Goal: Information Seeking & Learning: Understand process/instructions

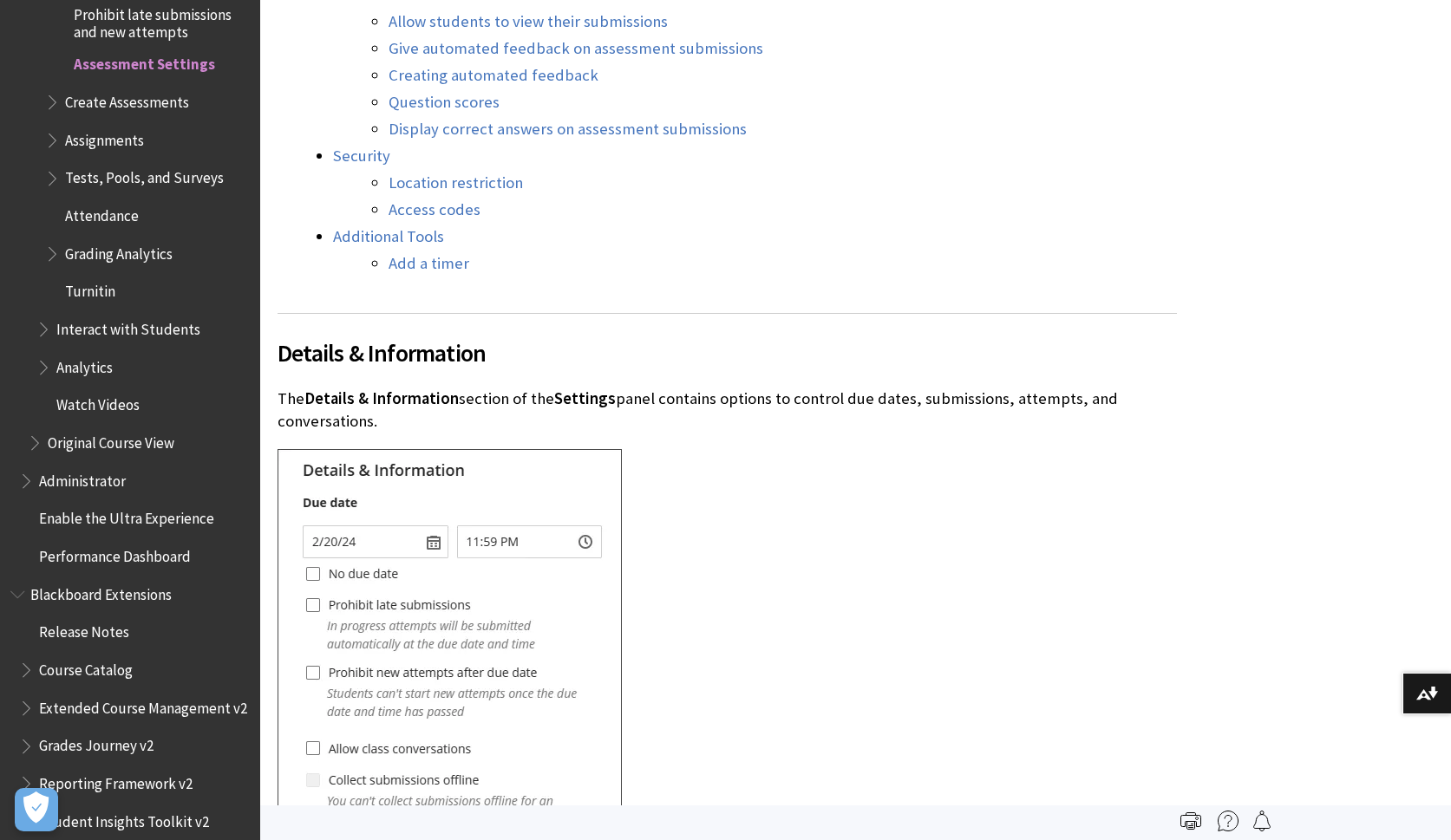
scroll to position [2726, 0]
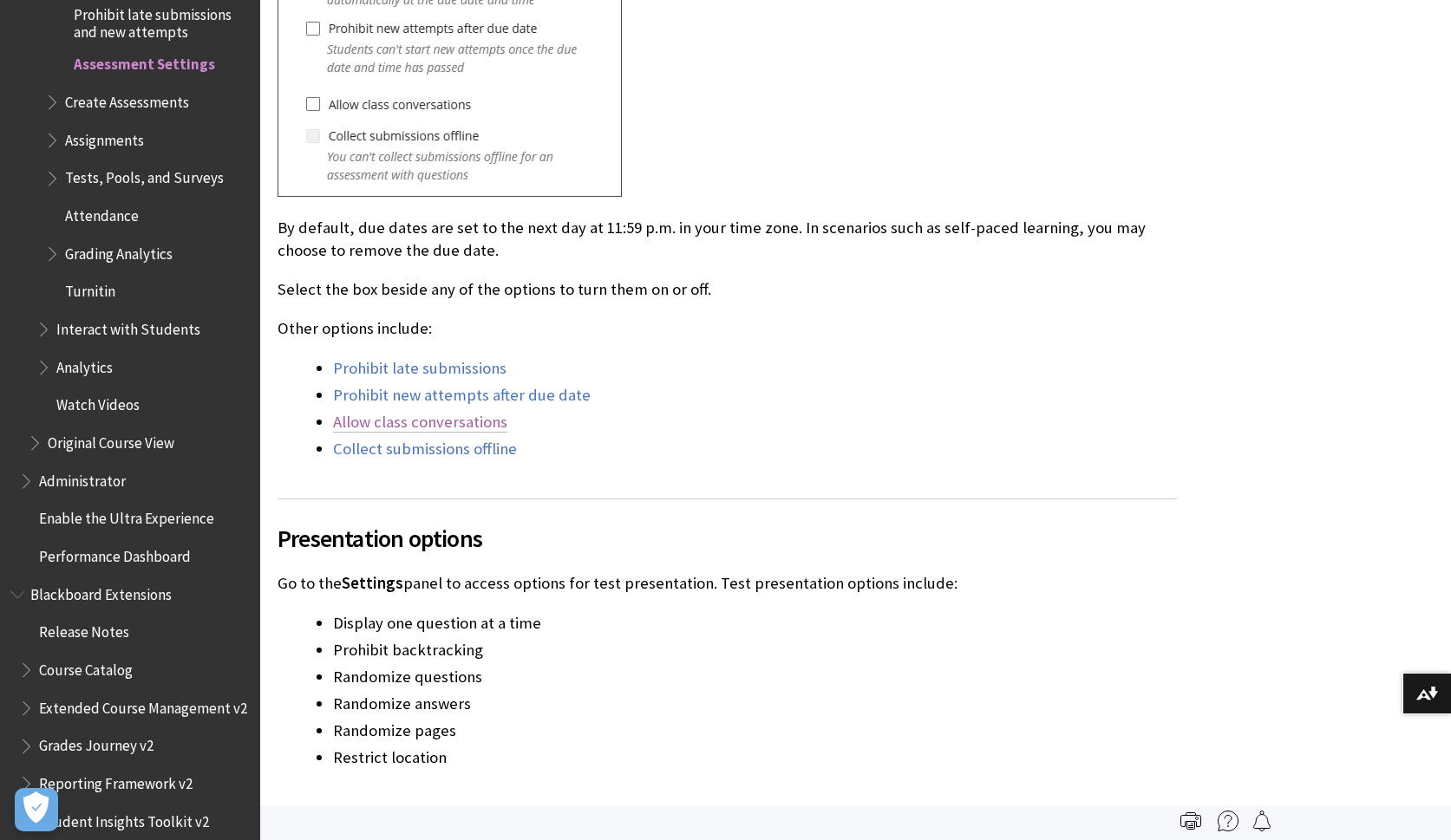
click at [455, 425] on link "Allow class conversations" at bounding box center [420, 421] width 174 height 21
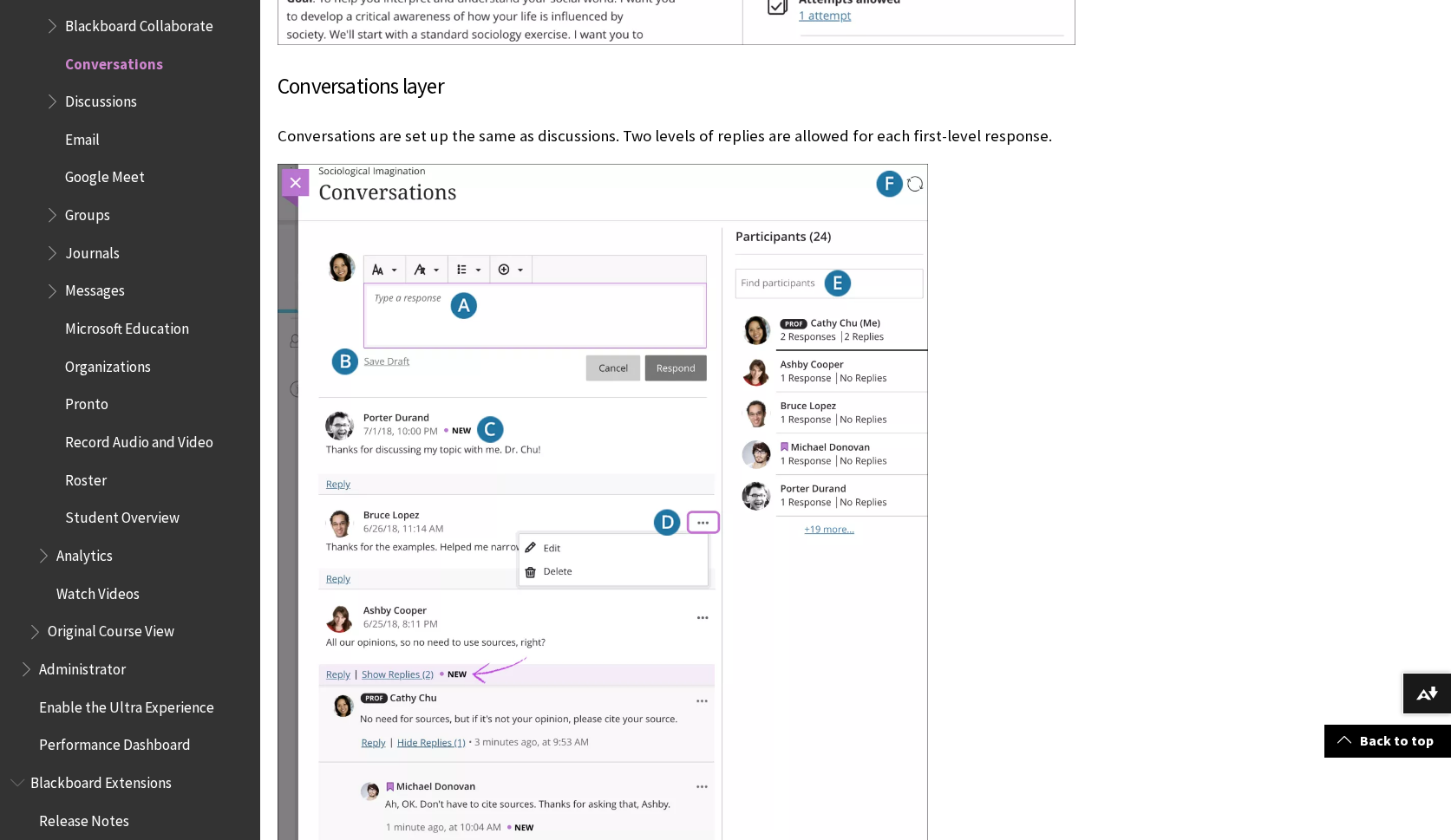
scroll to position [2943, 0]
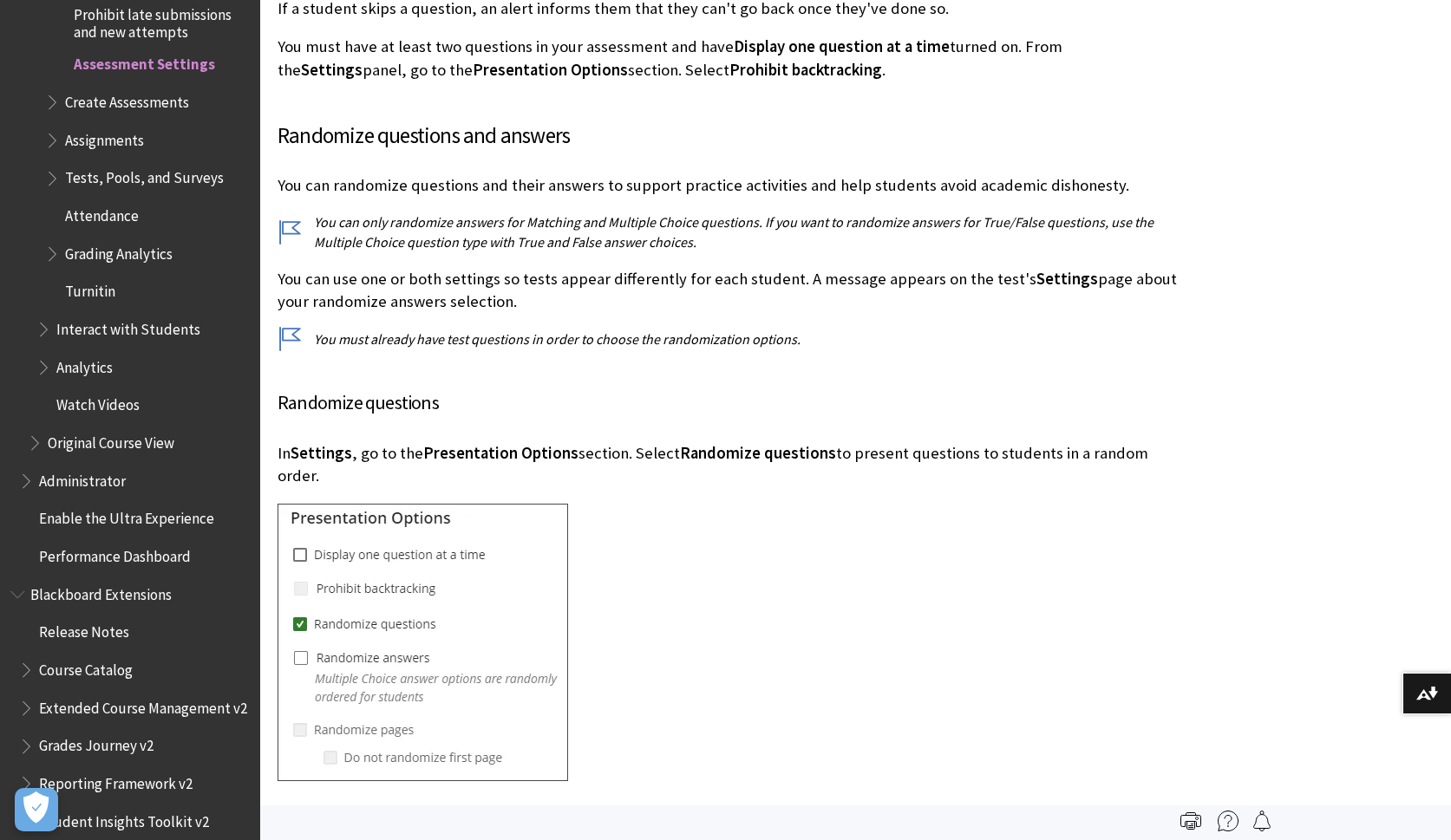
scroll to position [4655, 0]
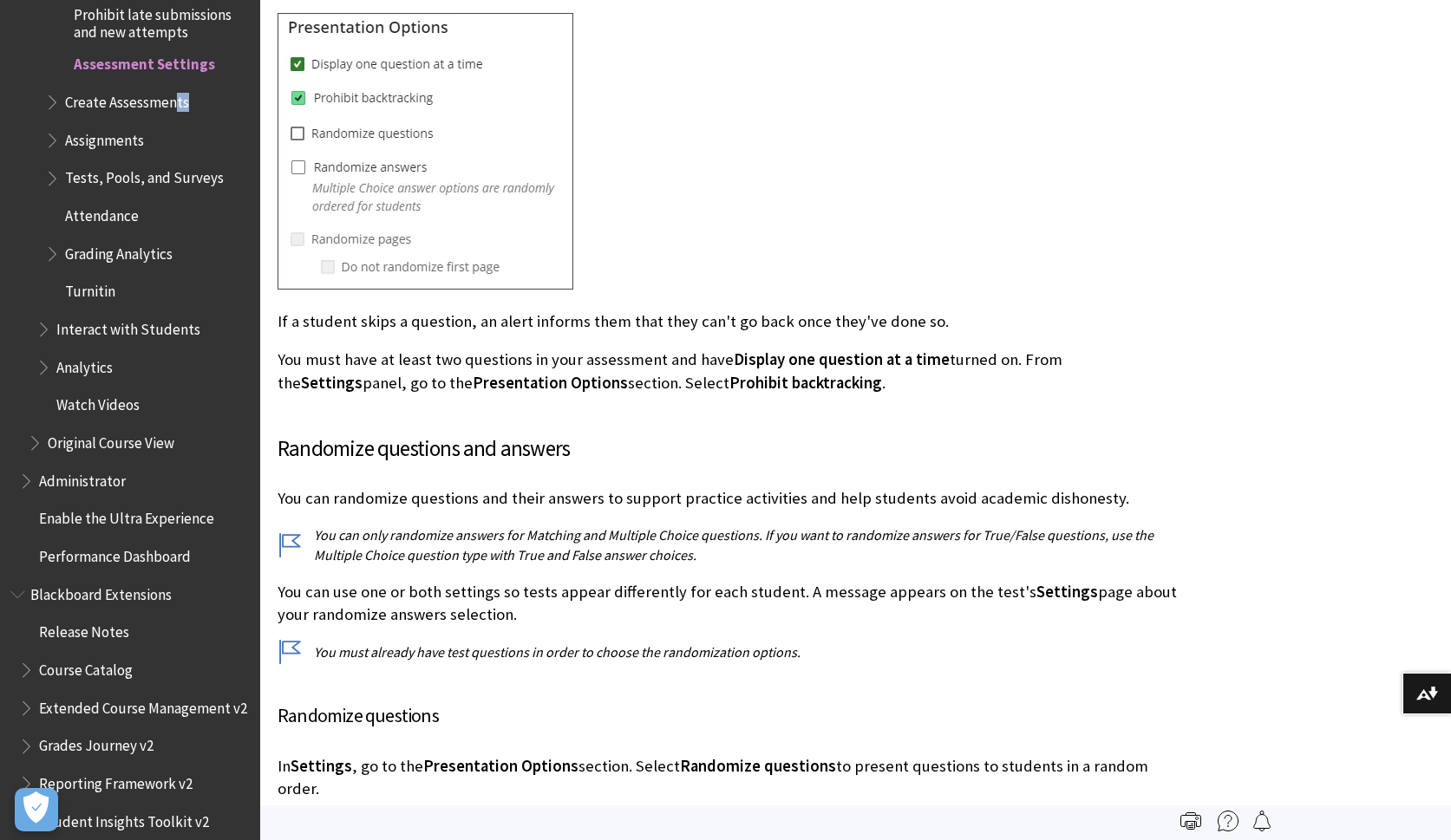
click at [170, 88] on span "Create Assessments" at bounding box center [148, 102] width 205 height 30
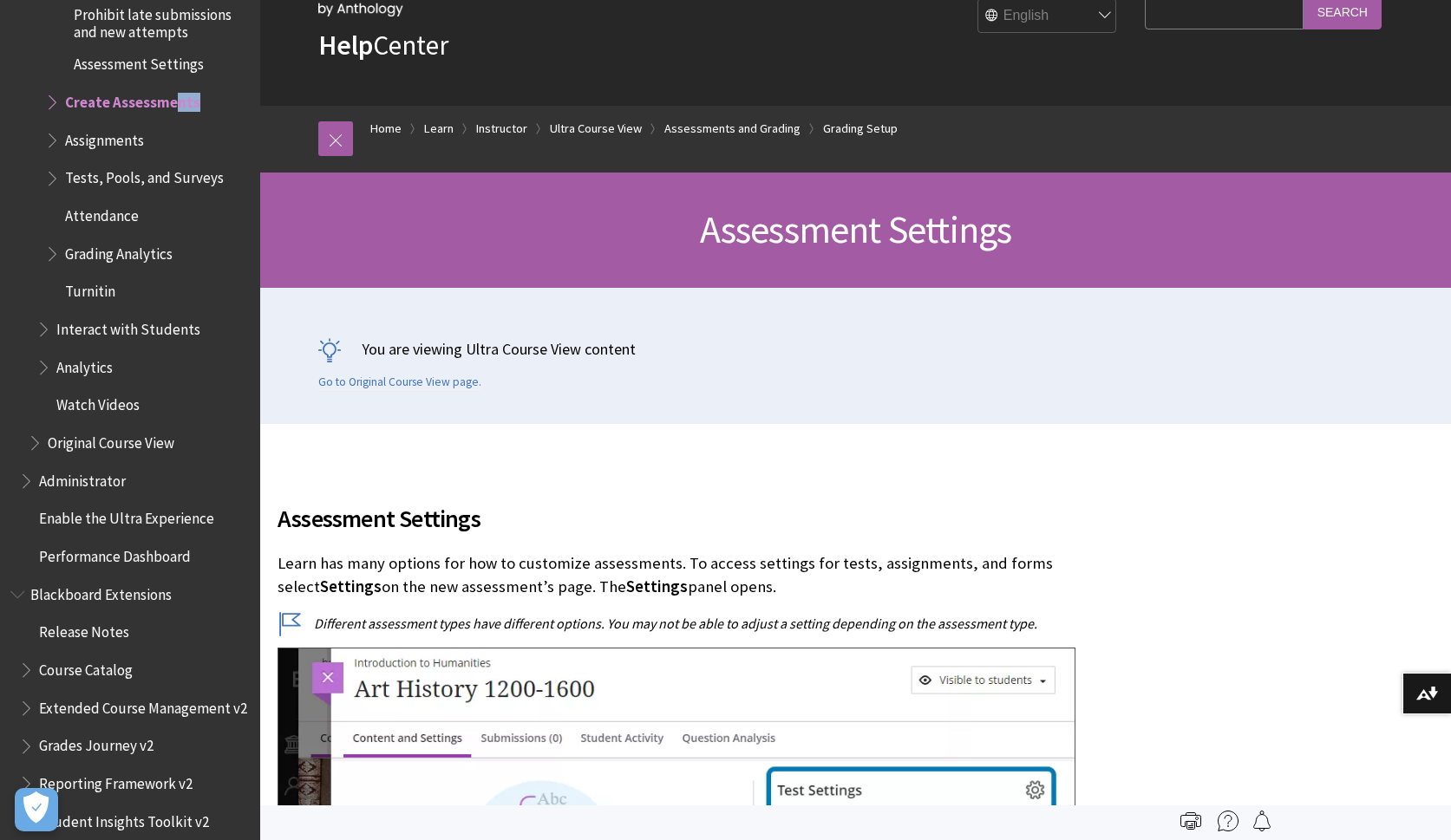
scroll to position [74, 0]
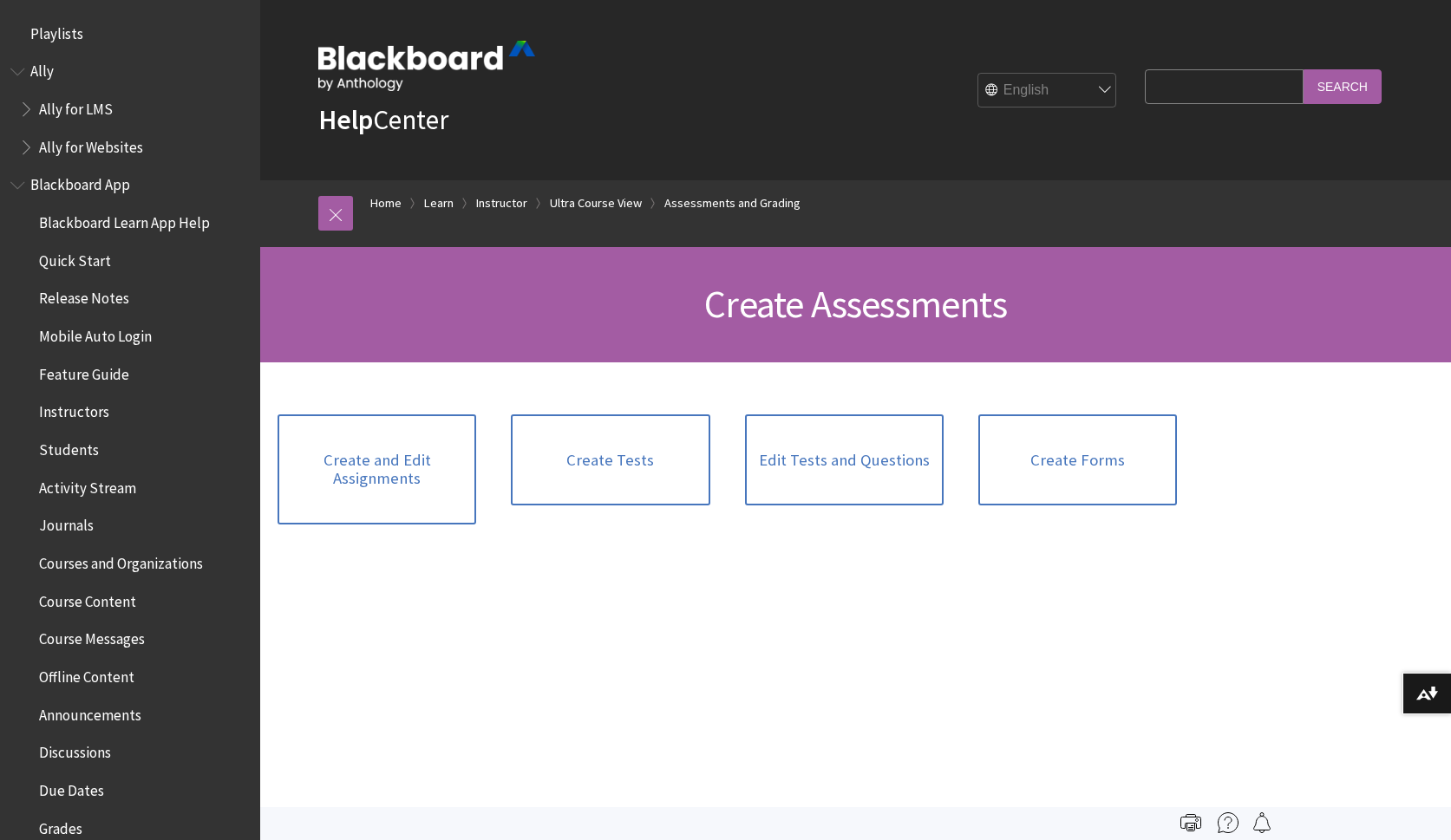
scroll to position [2667, 0]
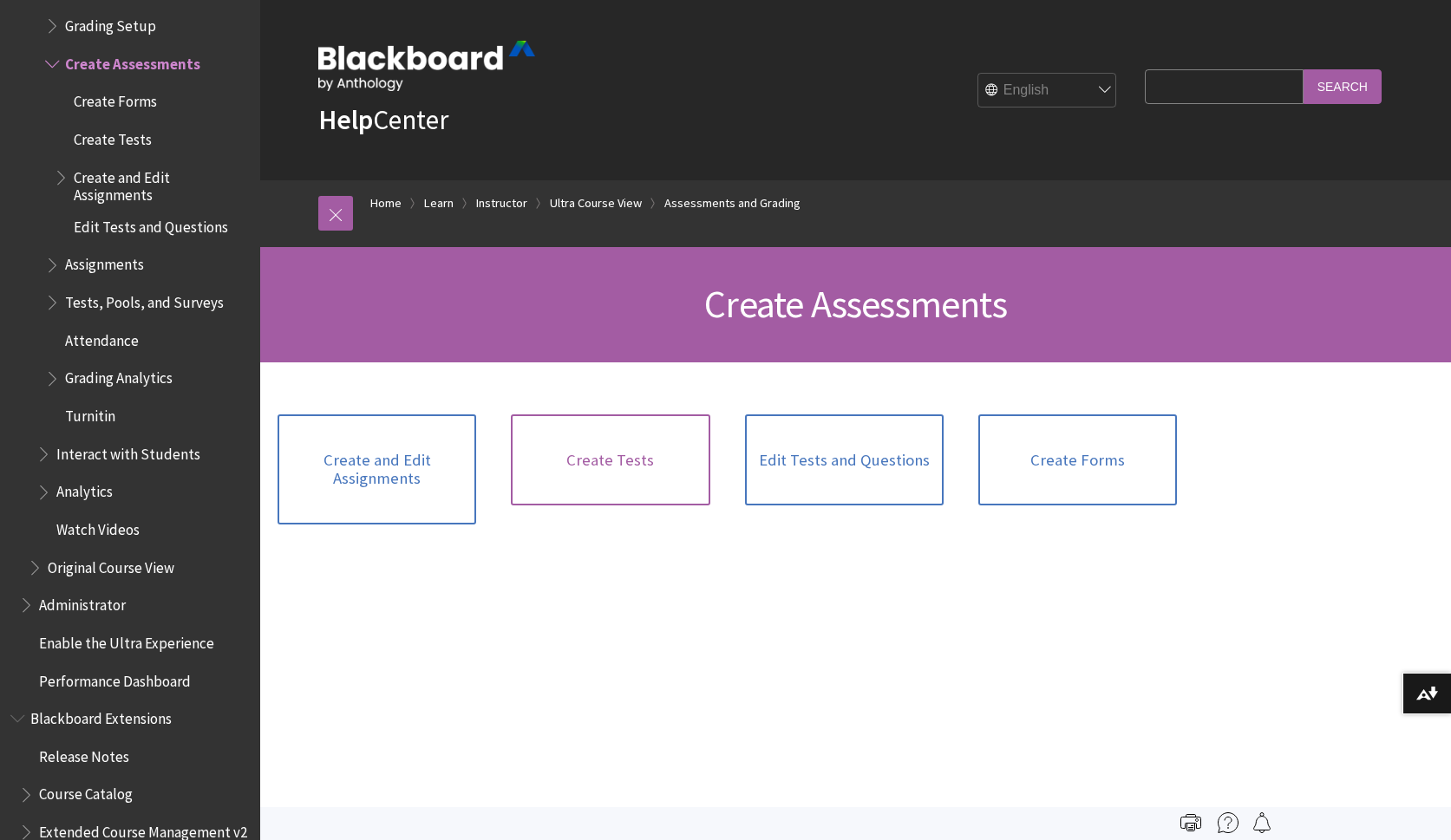
click at [581, 448] on link "Create Tests" at bounding box center [611, 460] width 199 height 92
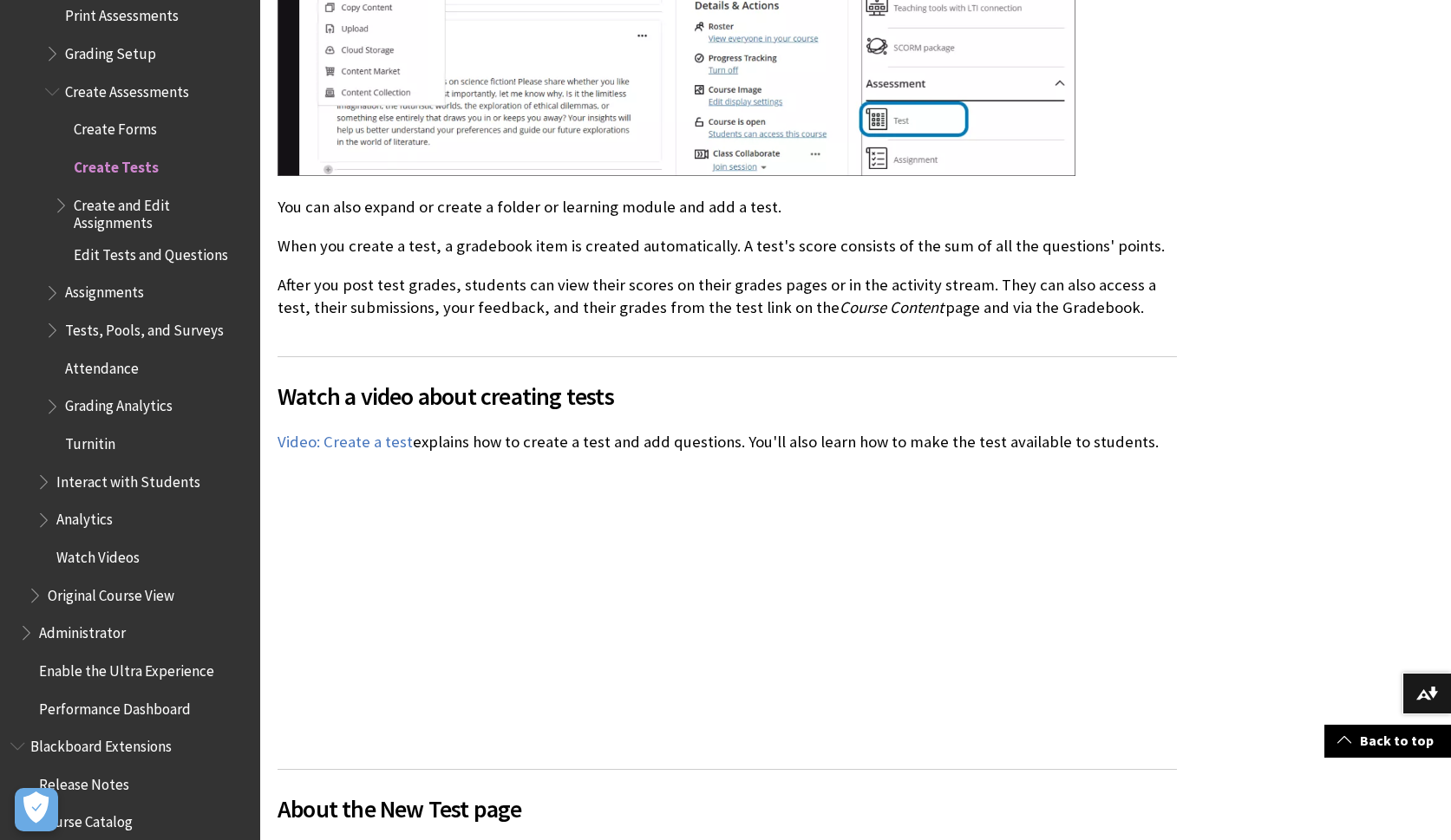
scroll to position [2638, 0]
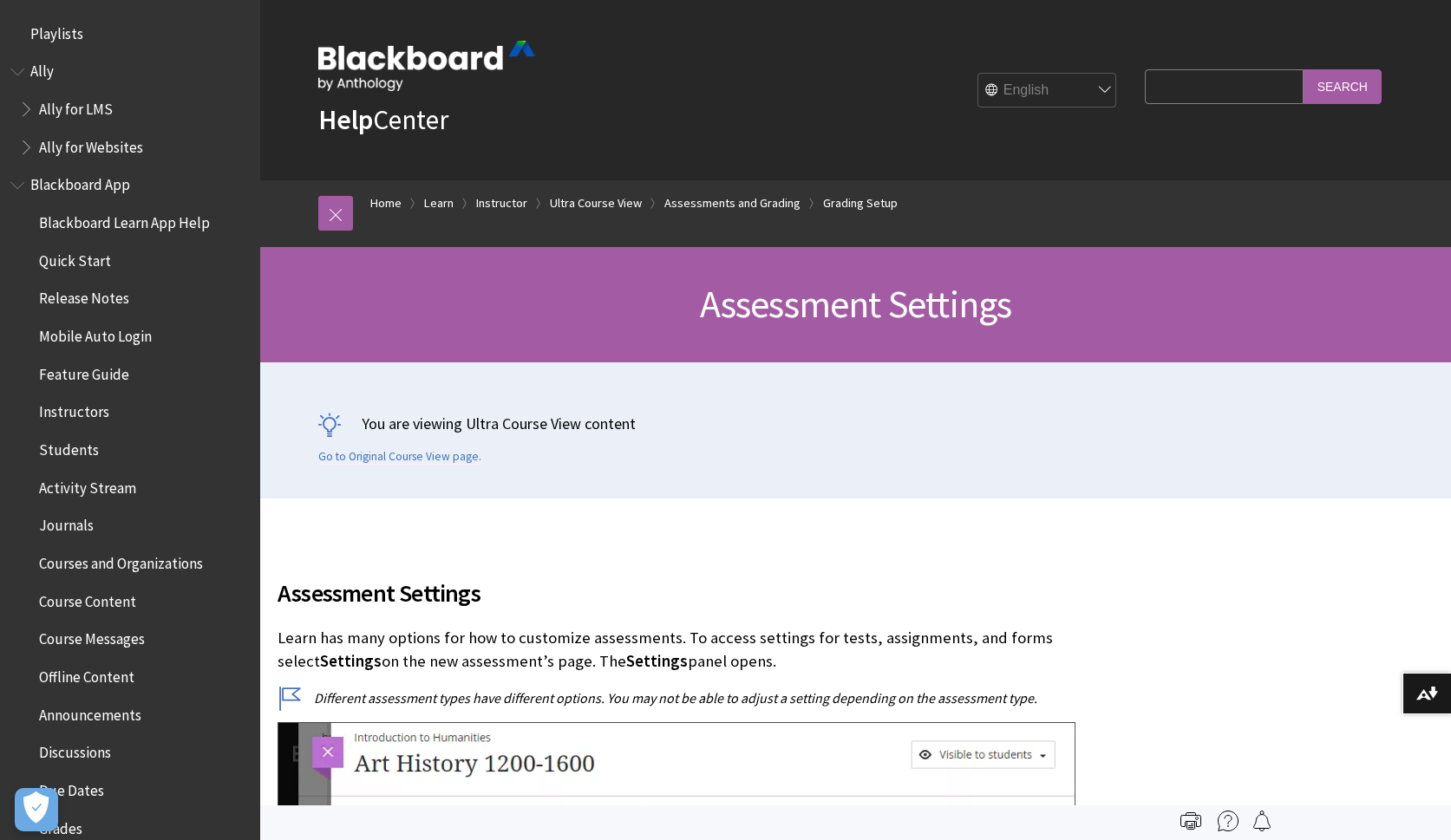
scroll to position [2917, 0]
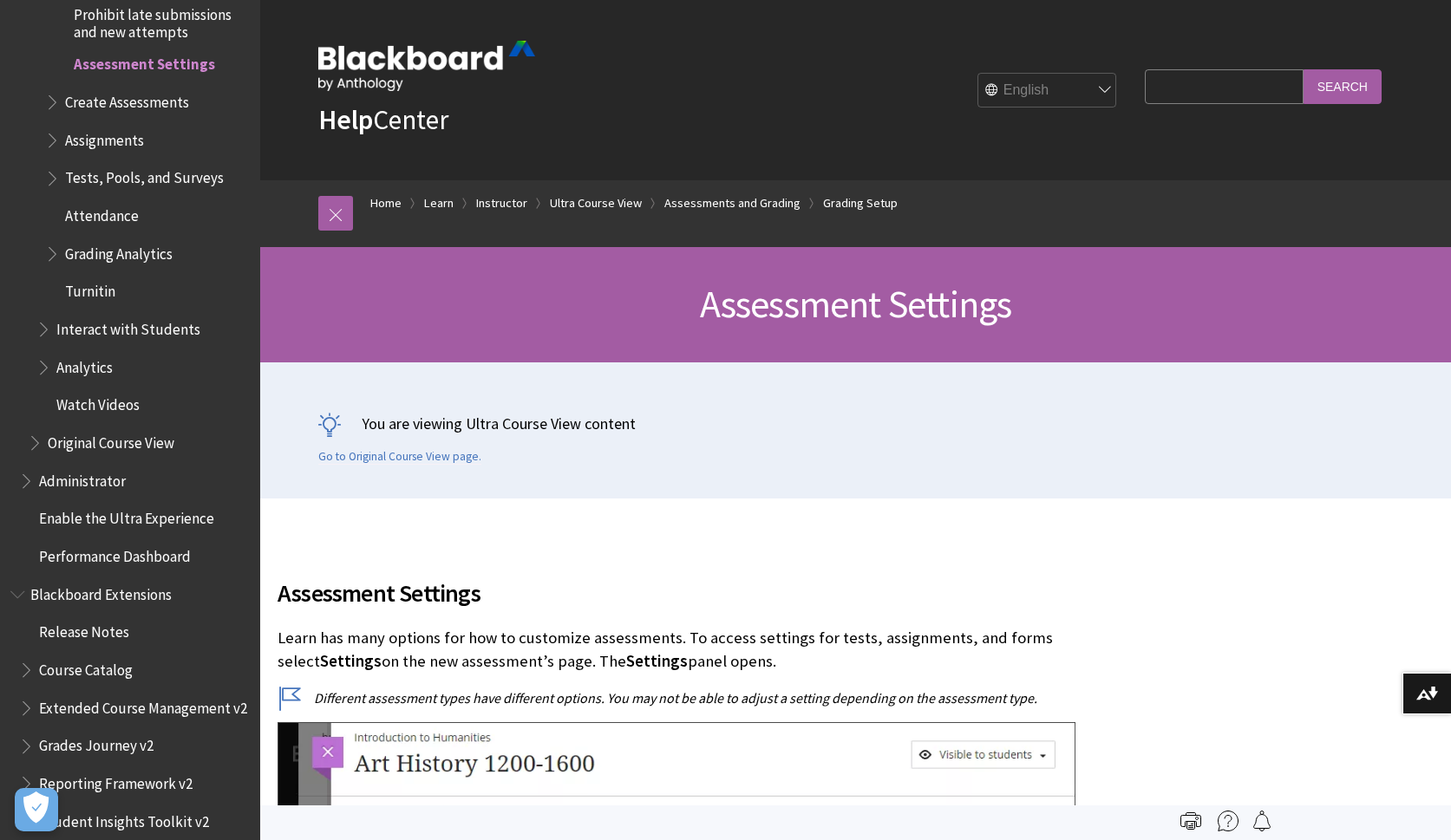
click at [883, 421] on p "You are viewing Ultra Course View content" at bounding box center [856, 423] width 1076 height 22
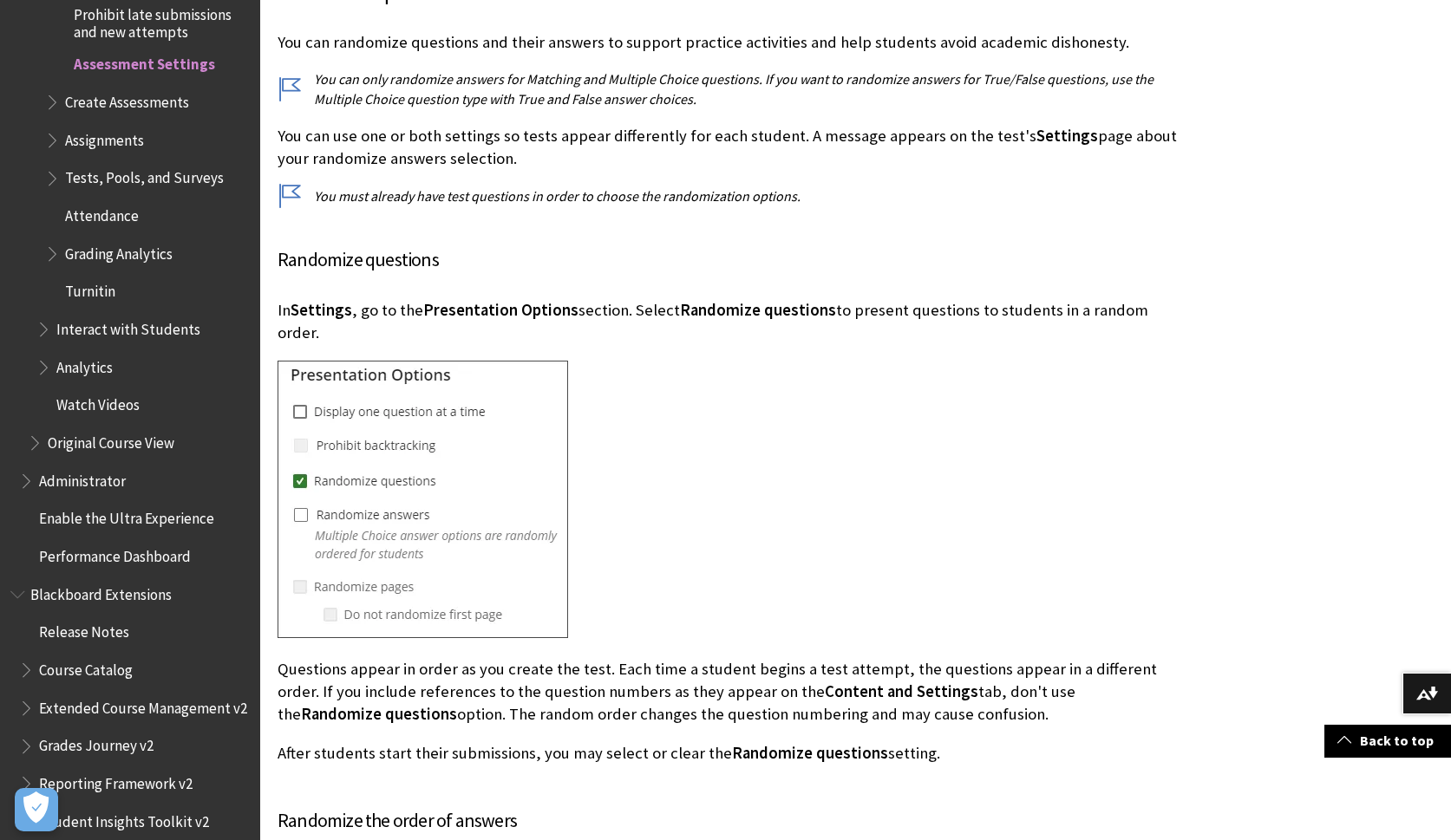
scroll to position [5148, 0]
